Goal: Check status

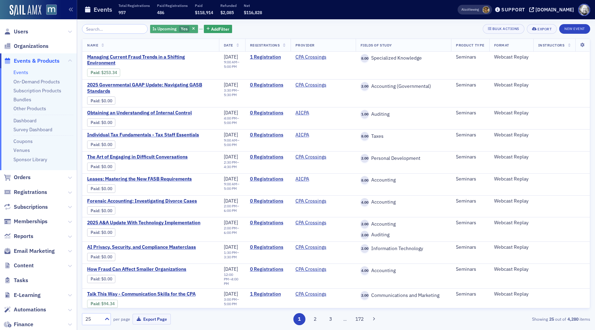
click at [179, 29] on span "Yes" at bounding box center [184, 29] width 11 height 7
click at [191, 29] on span "button" at bounding box center [194, 29] width 6 height 6
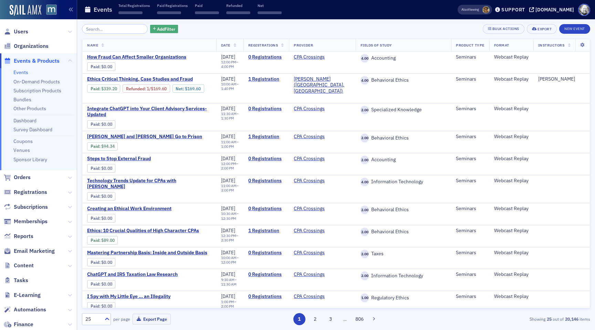
click at [162, 27] on span "Add Filter" at bounding box center [166, 29] width 18 height 6
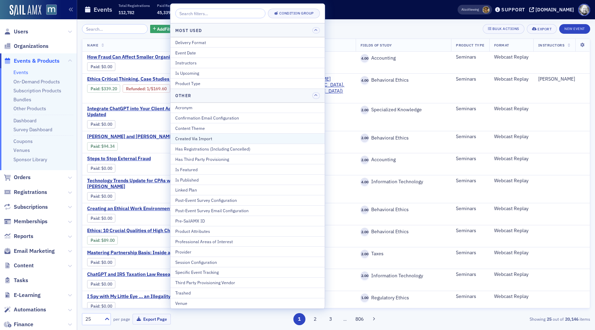
click at [198, 141] on div "Created Via Import" at bounding box center [247, 138] width 145 height 6
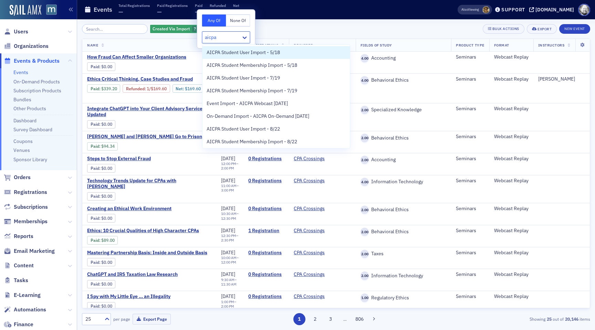
scroll to position [104, 0]
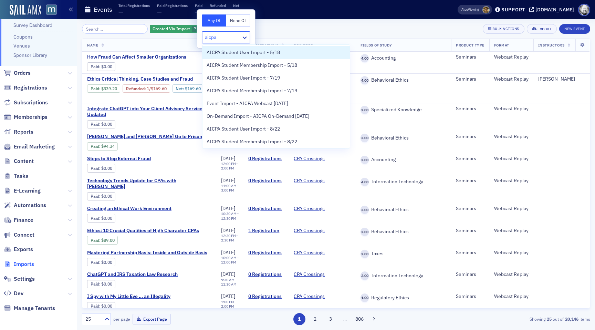
type input "aicpa"
click at [20, 264] on span "Imports" at bounding box center [24, 264] width 20 height 8
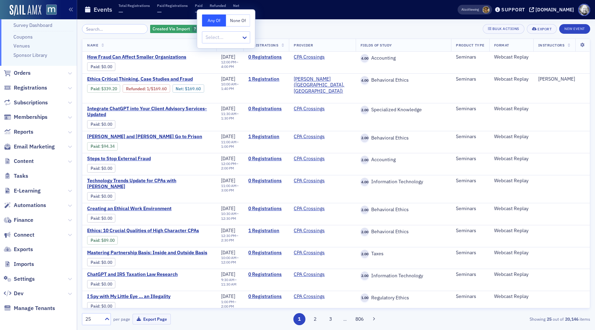
click at [227, 38] on div at bounding box center [223, 37] width 36 height 9
paste input "AICPA [DATE] - [DATE] Import"
type input "AICPA [DATE] - [DATE] Import"
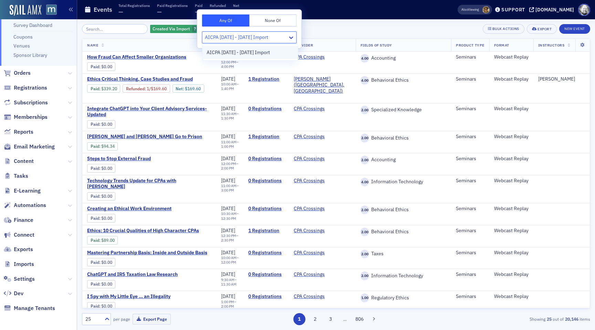
click at [252, 52] on span "AICPA Sept. 2025 - June 2026 Import" at bounding box center [238, 52] width 63 height 7
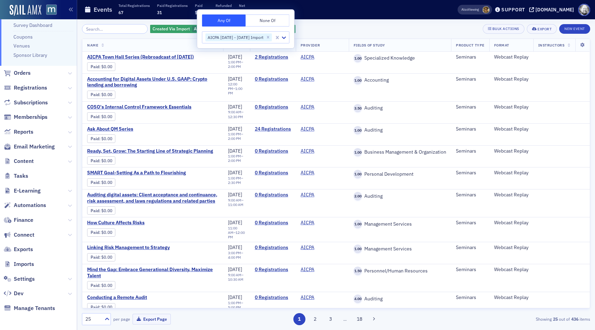
click at [336, 33] on div "Created Via Import AICPA Sept. 2025 - June 2026 Import Add Filter Bulk Actions …" at bounding box center [336, 29] width 508 height 10
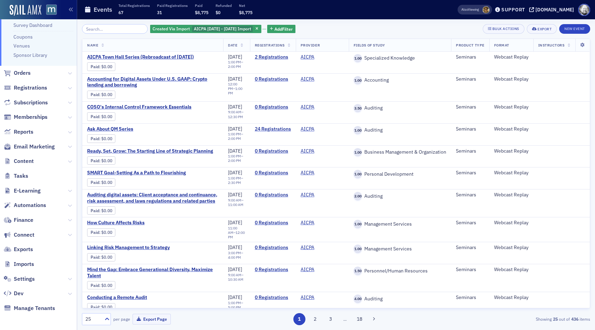
click at [291, 45] on th "Registrations" at bounding box center [273, 45] width 46 height 13
click at [291, 45] on th "Registrations" at bounding box center [272, 45] width 45 height 13
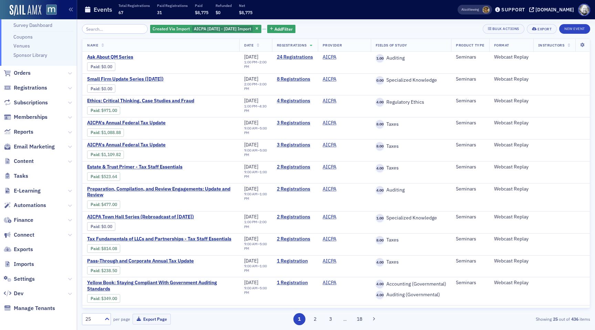
scroll to position [104, 0]
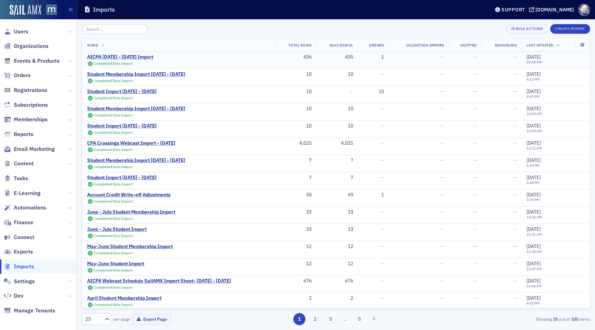
copy div "AICPA Sept. 2025 - June 2026 Import"
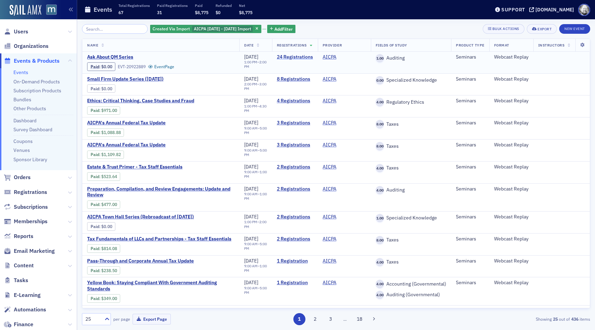
click at [289, 55] on link "24 Registrations" at bounding box center [295, 57] width 36 height 6
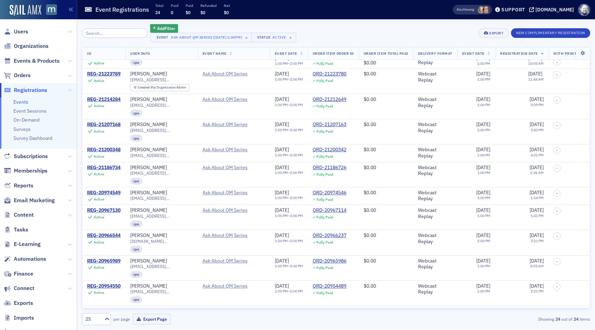
scroll to position [312, 0]
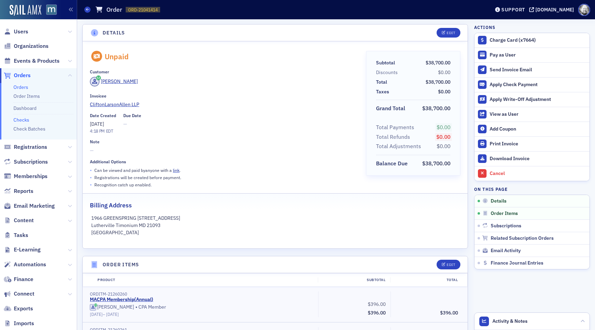
click at [21, 119] on link "Checks" at bounding box center [21, 120] width 16 height 6
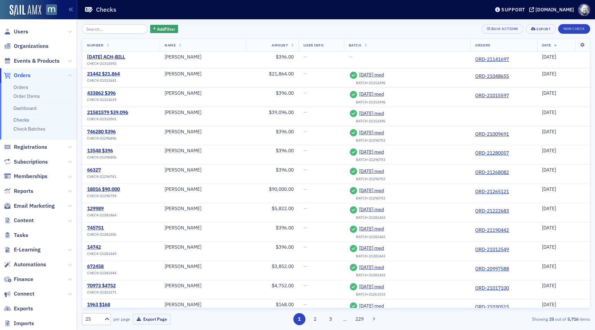
click at [294, 44] on icon at bounding box center [292, 46] width 3 height 4
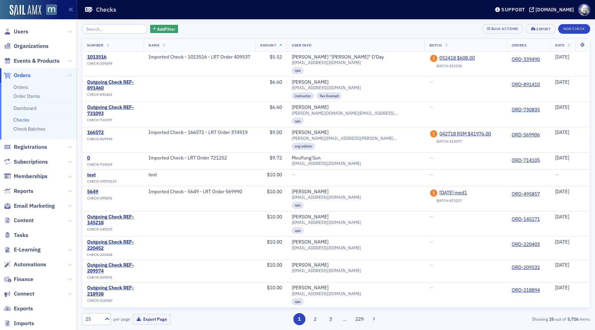
click at [282, 46] on icon at bounding box center [281, 46] width 3 height 4
